Goal: Navigation & Orientation: Find specific page/section

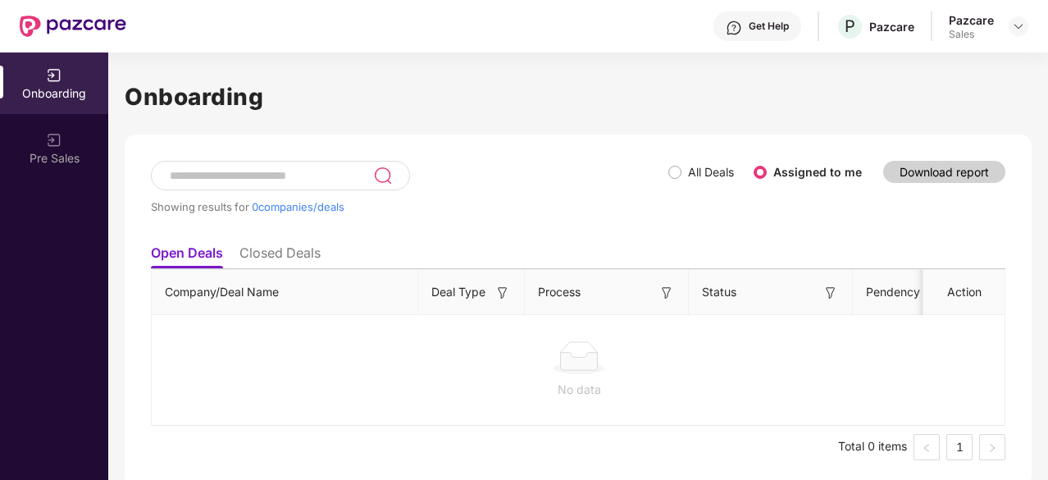
scroll to position [5, 0]
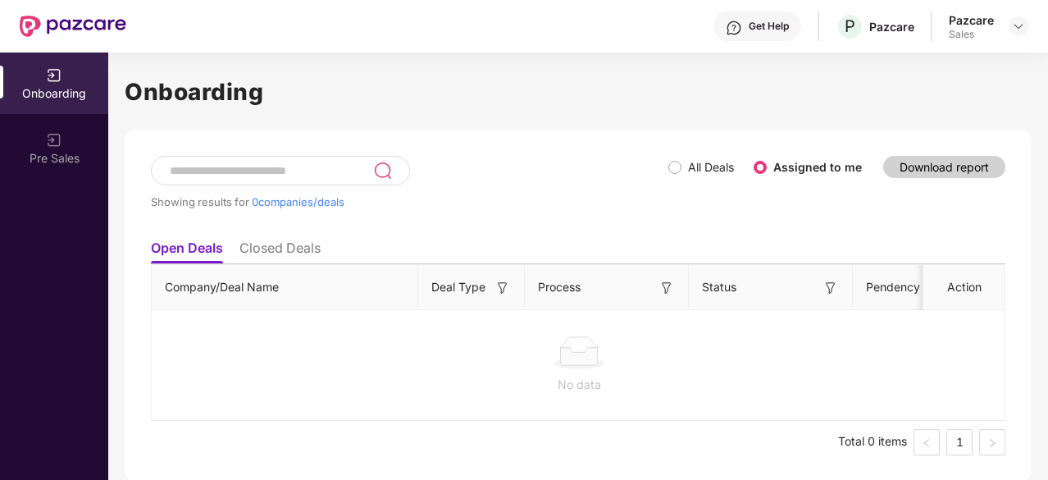
click at [265, 254] on li "Closed Deals" at bounding box center [279, 251] width 81 height 24
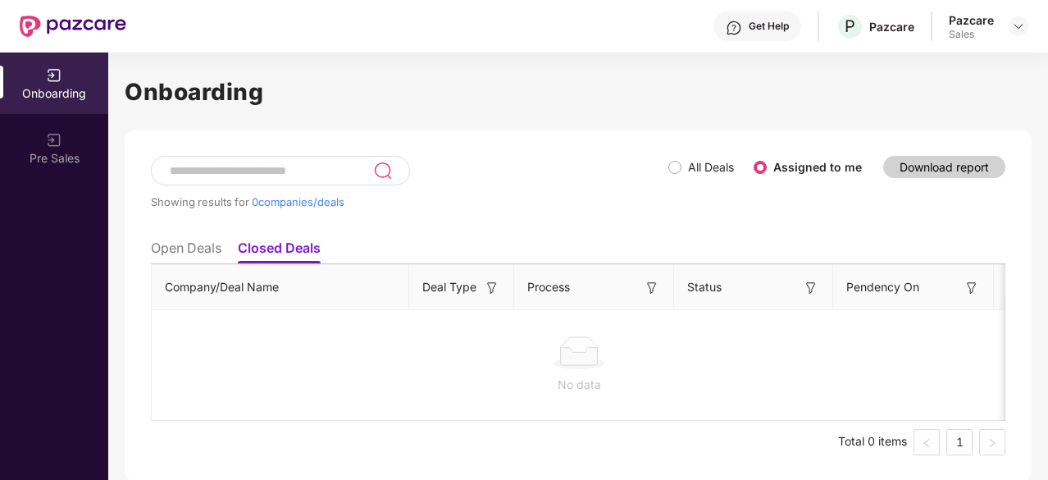
scroll to position [0, 0]
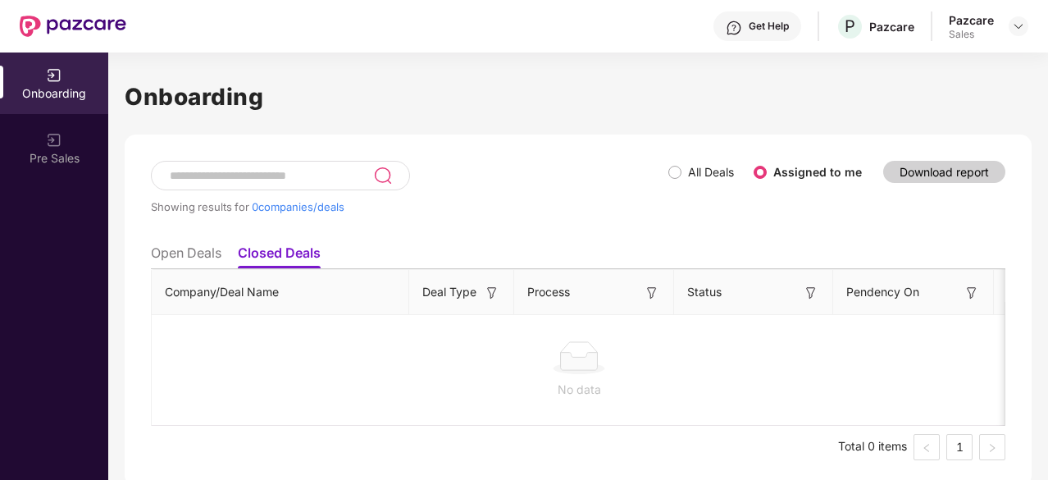
click at [161, 259] on li "Open Deals" at bounding box center [186, 256] width 71 height 24
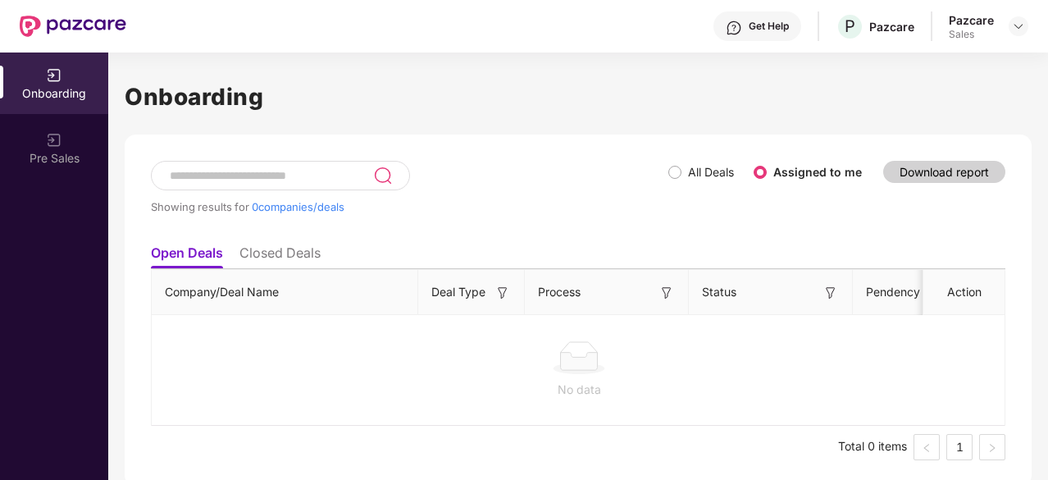
scroll to position [5, 0]
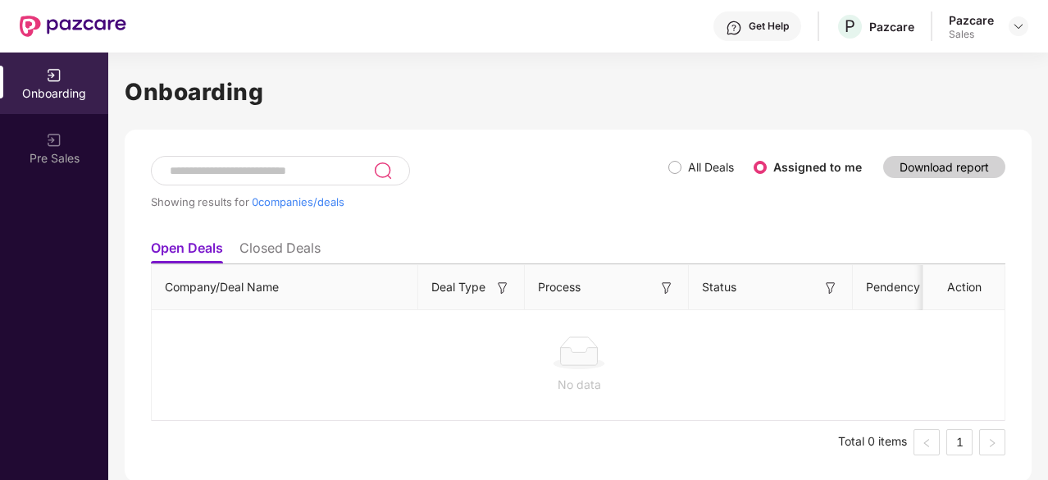
click at [294, 238] on ul "Open Deals Closed Deals" at bounding box center [578, 247] width 854 height 33
click at [255, 256] on li "Closed Deals" at bounding box center [279, 251] width 81 height 24
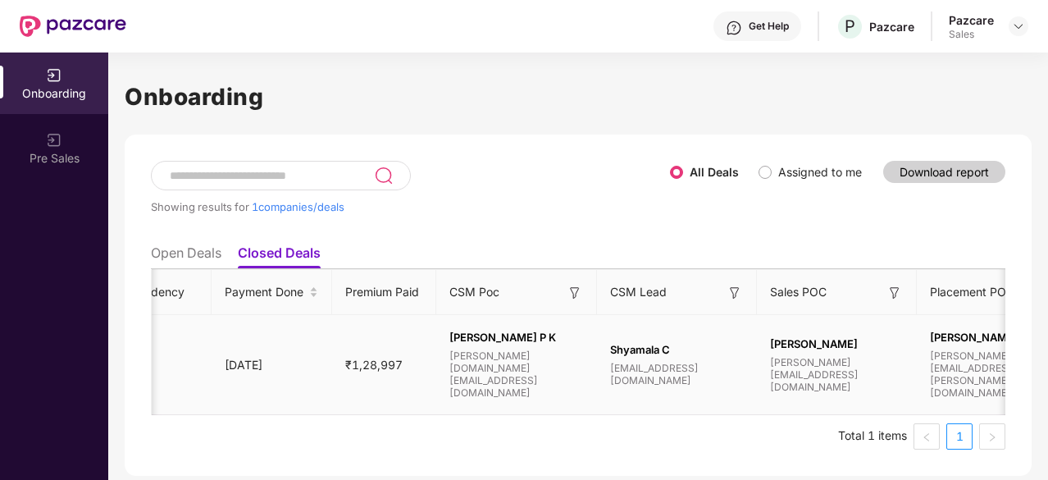
scroll to position [0, 1038]
click at [595, 88] on h1 "Onboarding" at bounding box center [578, 97] width 907 height 36
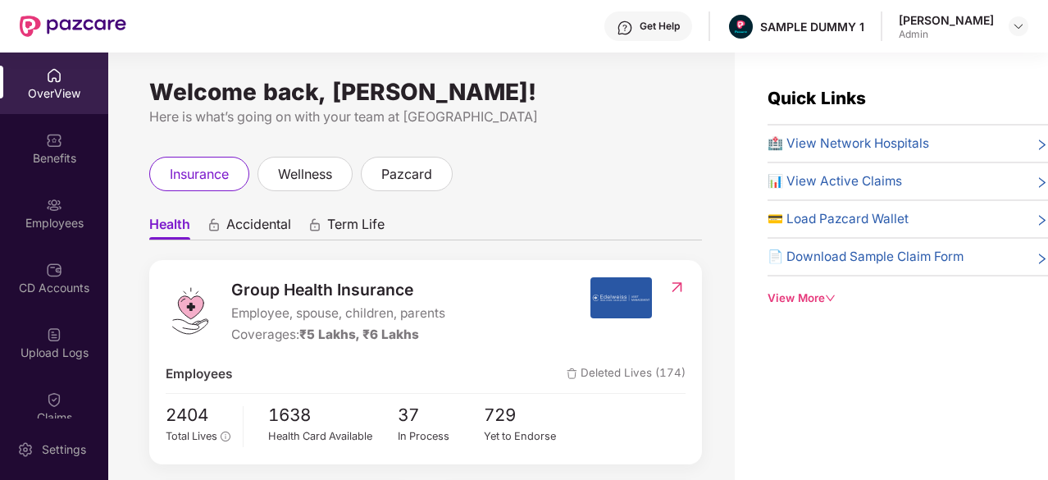
click at [43, 101] on div "OverView" at bounding box center [54, 83] width 108 height 62
